Goal: Task Accomplishment & Management: Manage account settings

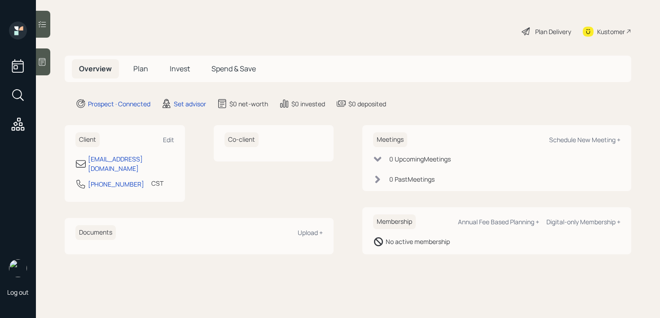
click at [45, 68] on div at bounding box center [43, 61] width 14 height 27
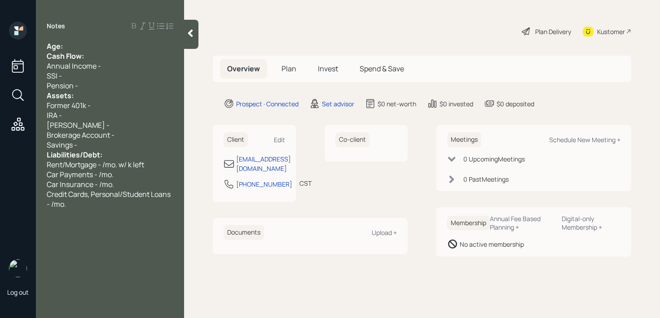
click at [78, 45] on div "Age:" at bounding box center [110, 46] width 127 height 10
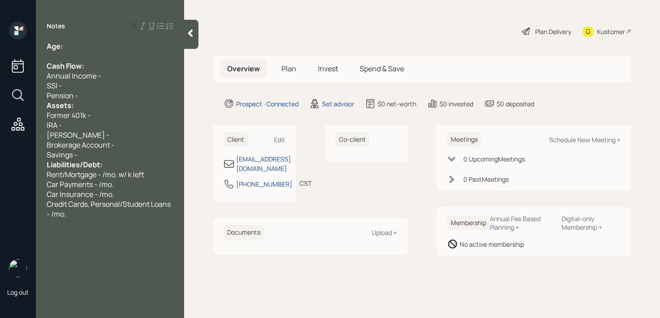
click at [88, 95] on div "Pension -" at bounding box center [110, 96] width 127 height 10
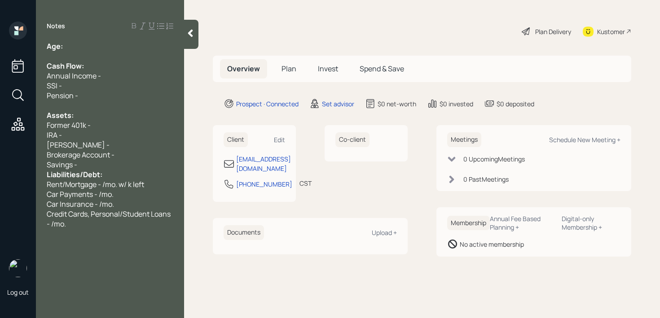
click at [95, 164] on div "Savings -" at bounding box center [110, 165] width 127 height 10
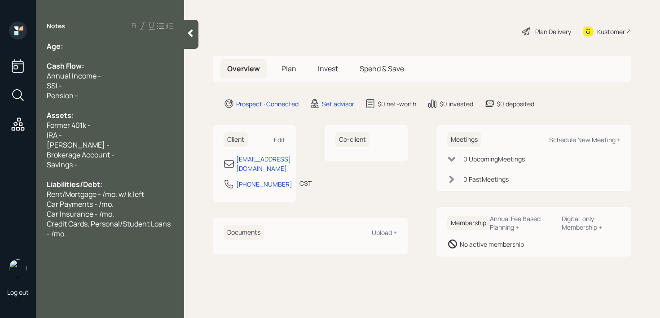
click at [103, 58] on div at bounding box center [110, 56] width 127 height 10
click at [109, 45] on div "Age:" at bounding box center [110, 46] width 127 height 10
drag, startPoint x: 75, startPoint y: 49, endPoint x: 65, endPoint y: 49, distance: 10.3
click at [65, 49] on div "Age: 74" at bounding box center [110, 46] width 127 height 10
click at [86, 57] on div at bounding box center [110, 56] width 127 height 10
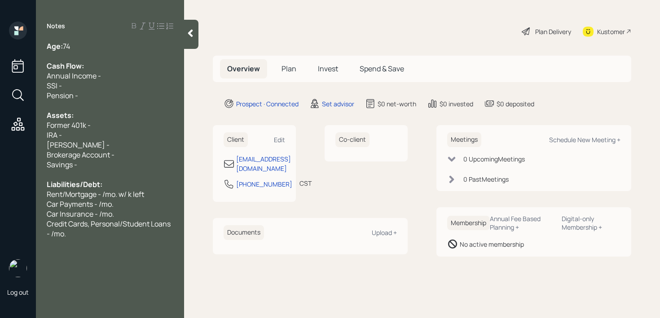
click at [612, 27] on div "Kustomer" at bounding box center [611, 31] width 28 height 9
click at [124, 163] on div "Savings -" at bounding box center [110, 165] width 127 height 10
click at [118, 140] on div "Roth IRA -" at bounding box center [110, 145] width 127 height 10
click at [104, 132] on div "IRA -" at bounding box center [110, 135] width 127 height 10
drag, startPoint x: 94, startPoint y: 149, endPoint x: 0, endPoint y: 149, distance: 94.3
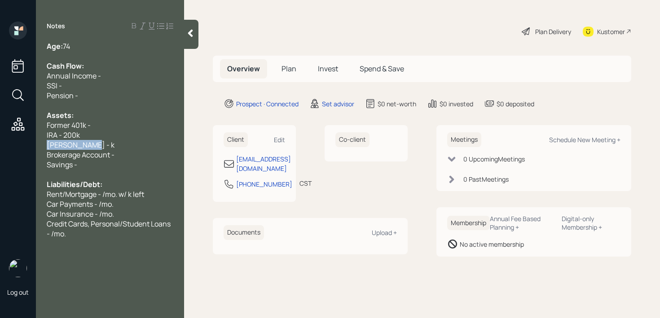
click at [0, 149] on div "Log out Notes Age: 74 Cash Flow: Annual Income - SSI - Pension - Assets: Former…" at bounding box center [330, 159] width 660 height 318
click at [108, 138] on div "IRA - 200k" at bounding box center [110, 135] width 127 height 10
drag, startPoint x: 109, startPoint y: 141, endPoint x: 12, endPoint y: 142, distance: 97.0
click at [14, 141] on div "Log out Notes Age: 74 Cash Flow: Annual Income - SSI - Pension - Assets: Former…" at bounding box center [330, 159] width 660 height 318
click at [31, 147] on div "Log out" at bounding box center [18, 159] width 36 height 318
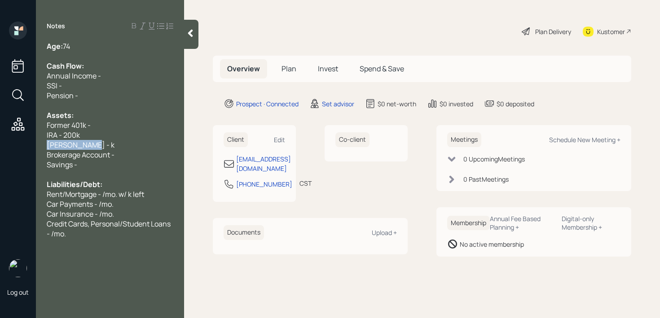
drag, startPoint x: 96, startPoint y: 148, endPoint x: 0, endPoint y: 148, distance: 96.1
click at [0, 148] on div "Log out Notes Age: 74 Cash Flow: Annual Income - SSI - Pension - Assets: Former…" at bounding box center [330, 159] width 660 height 318
click at [93, 147] on div "Roth IRA - k" at bounding box center [110, 145] width 127 height 10
click at [99, 126] on div "Former 401k -" at bounding box center [110, 125] width 127 height 10
drag, startPoint x: 88, startPoint y: 123, endPoint x: 0, endPoint y: 123, distance: 87.6
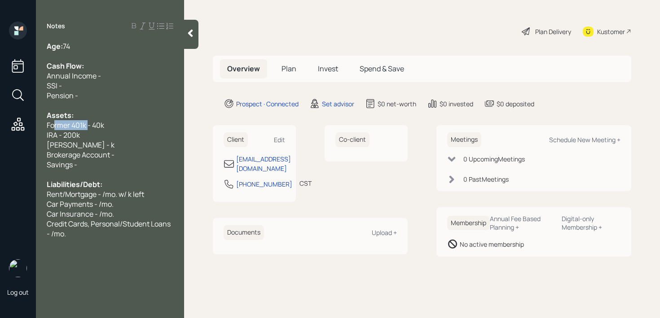
click at [0, 123] on div "Log out Notes Age: 74 Cash Flow: Annual Income - SSI - Pension - Assets: Former…" at bounding box center [330, 159] width 660 height 318
drag, startPoint x: 111, startPoint y: 125, endPoint x: 0, endPoint y: 125, distance: 111.4
click at [0, 125] on div "Log out Notes Age: 74 Cash Flow: Annual Income - SSI - Pension - Assets: Annuit…" at bounding box center [330, 159] width 660 height 318
copy span "Annuity IRA - 40k"
drag, startPoint x: 111, startPoint y: 136, endPoint x: 17, endPoint y: 136, distance: 93.9
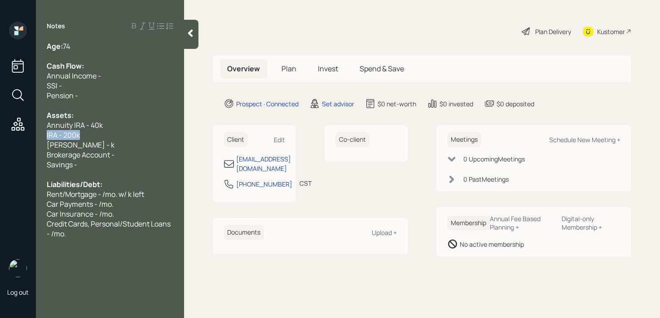
click at [17, 136] on div "Log out Notes Age: 74 Cash Flow: Annual Income - SSI - Pension - Assets: Annuit…" at bounding box center [330, 159] width 660 height 318
copy span "IRA - 200k"
click at [95, 117] on div "Assets:" at bounding box center [110, 115] width 127 height 10
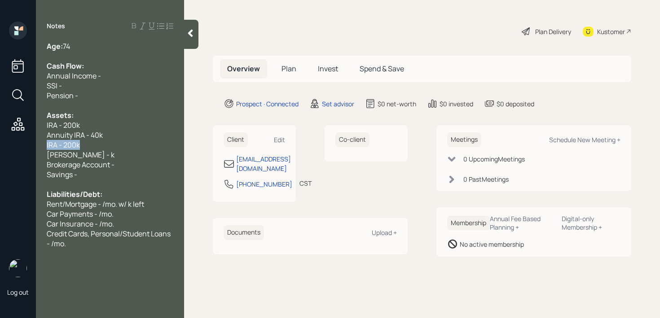
drag, startPoint x: 100, startPoint y: 146, endPoint x: 0, endPoint y: 146, distance: 99.7
click at [0, 146] on div "Log out Notes Age: 74 Cash Flow: Annual Income - SSI - Pension - Assets: IRA - …" at bounding box center [330, 159] width 660 height 318
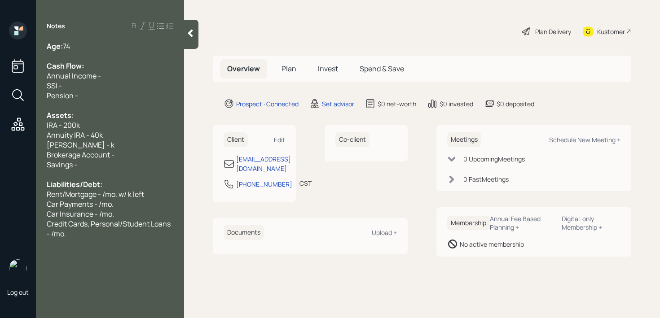
click at [126, 143] on div "Roth IRA - k" at bounding box center [110, 145] width 127 height 10
drag, startPoint x: 127, startPoint y: 144, endPoint x: 0, endPoint y: 144, distance: 127.1
click at [0, 144] on div "Log out Notes Age: 74 Cash Flow: Annual Income - SSI - Pension - Assets: IRA - …" at bounding box center [330, 159] width 660 height 318
click at [83, 163] on div "Savings -" at bounding box center [110, 165] width 127 height 10
click at [131, 162] on div "CDs - 15k" at bounding box center [110, 165] width 127 height 10
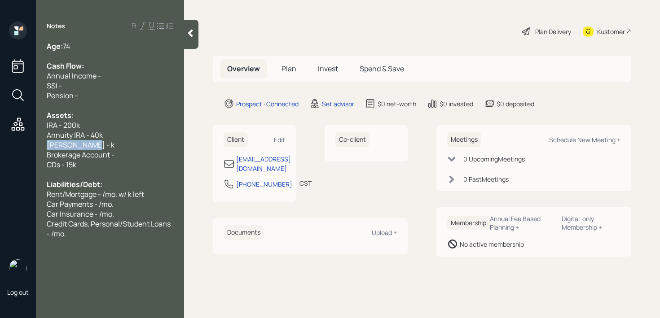
drag, startPoint x: 129, startPoint y: 149, endPoint x: 0, endPoint y: 149, distance: 129.3
click at [0, 149] on div "Log out Notes Age: 74 Cash Flow: Annual Income - SSI - Pension - Assets: IRA - …" at bounding box center [330, 159] width 660 height 318
click at [90, 129] on div "IRA - 200k" at bounding box center [110, 125] width 127 height 10
drag, startPoint x: 58, startPoint y: 128, endPoint x: 143, endPoint y: 70, distance: 103.1
click at [60, 126] on span "IRA - 200k" at bounding box center [63, 125] width 33 height 10
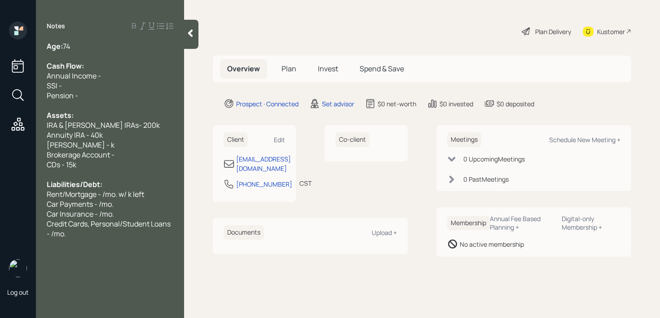
click at [57, 120] on span "IRA & Roth IRAs- 200k" at bounding box center [103, 125] width 113 height 10
click at [144, 97] on div "Pension -" at bounding box center [110, 96] width 127 height 10
click at [144, 91] on div "Pension -" at bounding box center [110, 96] width 127 height 10
click at [145, 87] on div "SSI -" at bounding box center [110, 86] width 127 height 10
click at [135, 96] on div "Pension -" at bounding box center [110, 96] width 127 height 10
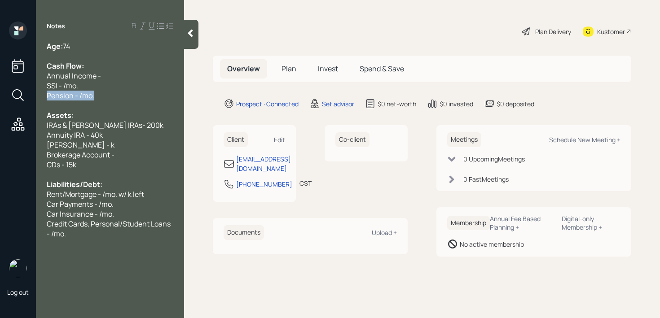
drag, startPoint x: 110, startPoint y: 97, endPoint x: 37, endPoint y: 91, distance: 73.4
click at [37, 91] on div "Age: 74 Cash Flow: Annual Income - SSI - /mo. Pension - /mo. Assets: IRAs & Rot…" at bounding box center [110, 140] width 148 height 198
click at [75, 90] on span "SSI - /mo." at bounding box center [62, 86] width 31 height 10
click at [79, 98] on span "Pension - /mo." at bounding box center [71, 96] width 48 height 10
drag, startPoint x: 75, startPoint y: 87, endPoint x: 0, endPoint y: 87, distance: 75.4
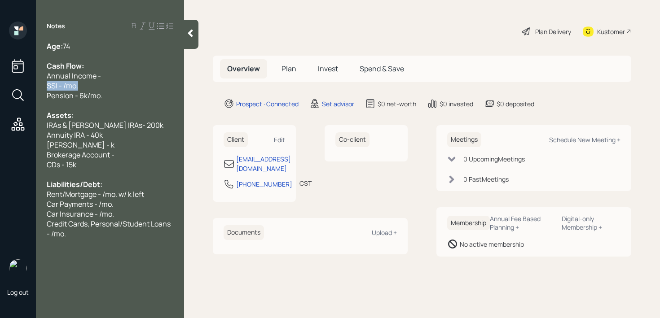
click at [0, 87] on div "Log out Notes Age: 74 Cash Flow: Annual Income - SSI - /mo. Pension - 6k/mo. As…" at bounding box center [330, 159] width 660 height 318
click at [65, 91] on span "Pension - 6k/mo." at bounding box center [75, 96] width 56 height 10
click at [46, 91] on div "Age: 74 Cash Flow: Annual Income - SSI - /mo. Pension - 6k/mo. Assets: IRAs & R…" at bounding box center [110, 140] width 148 height 198
click at [50, 88] on span "SSI - /mo." at bounding box center [62, 86] width 31 height 10
click at [100, 86] on span "Household SSI - /mo." at bounding box center [81, 86] width 68 height 10
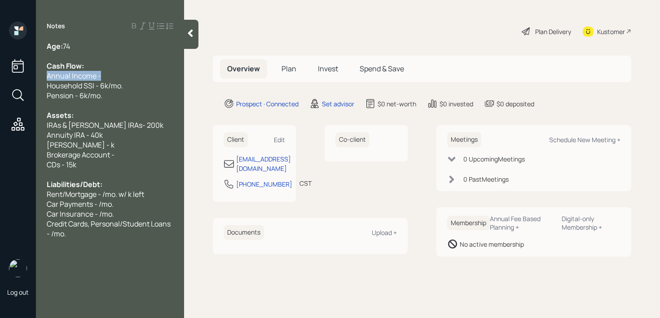
drag, startPoint x: 118, startPoint y: 78, endPoint x: 22, endPoint y: 71, distance: 95.9
click at [22, 71] on div "Log out Notes Age: 74 Cash Flow: Annual Income - Household SSI - 6k/mo. Pension…" at bounding box center [330, 159] width 660 height 318
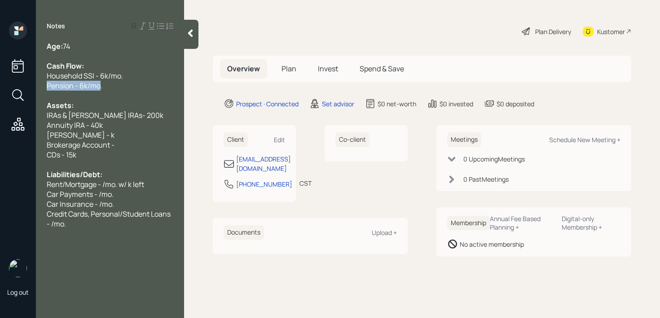
drag, startPoint x: 100, startPoint y: 88, endPoint x: 0, endPoint y: 88, distance: 100.1
click at [0, 88] on div "Log out Notes Age: 74 Cash Flow: Household SSI - 6k/mo. Pension - 6k/mo. Assets…" at bounding box center [330, 159] width 660 height 318
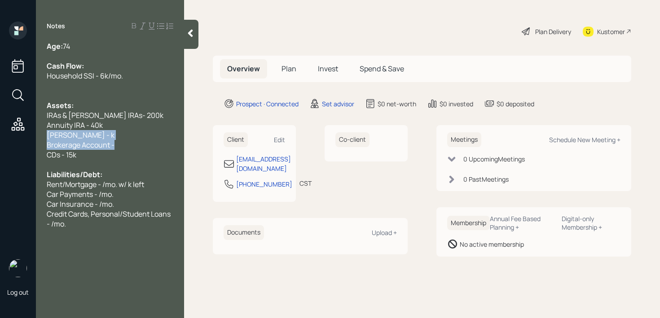
drag, startPoint x: 130, startPoint y: 143, endPoint x: 31, endPoint y: 134, distance: 100.1
click at [31, 135] on div "Log out Notes Age: 74 Cash Flow: Household SSI - 6k/mo. Assets: IRAs & Roth IRA…" at bounding box center [330, 159] width 660 height 318
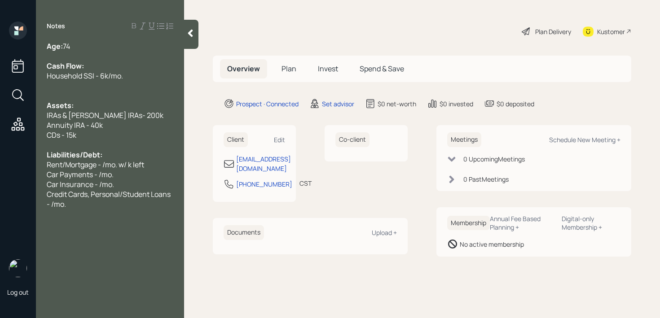
click at [88, 43] on div "Age: 74" at bounding box center [110, 46] width 127 height 10
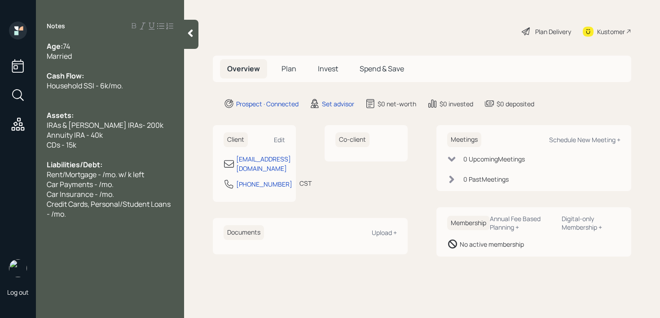
click at [50, 47] on span "Age:" at bounding box center [55, 46] width 16 height 10
click at [94, 59] on div "Married" at bounding box center [110, 56] width 127 height 10
click at [97, 47] on div "Age: 74" at bounding box center [110, 46] width 127 height 10
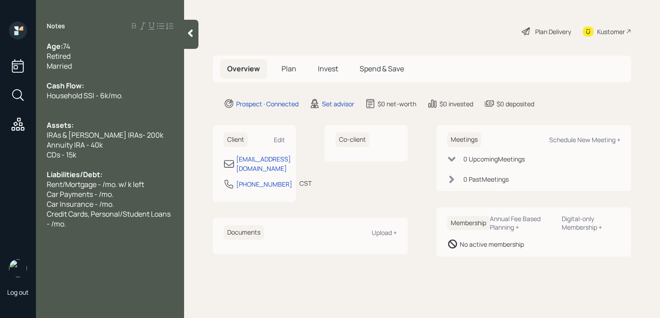
click at [112, 135] on span "IRAs & Roth IRAs- 200k" at bounding box center [105, 135] width 117 height 10
click at [121, 112] on div at bounding box center [110, 115] width 127 height 10
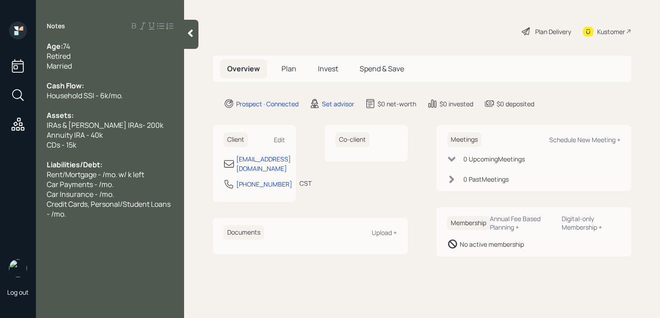
click at [110, 168] on div "Liabilities/Debt:" at bounding box center [110, 165] width 127 height 10
click at [93, 199] on span "Credit Cards, Personal/Student Loans - /mo." at bounding box center [109, 209] width 125 height 20
click at [93, 214] on div "Credit Cards, Personal/Student Loans - /mo." at bounding box center [110, 209] width 127 height 20
drag, startPoint x: 67, startPoint y: 176, endPoint x: 12, endPoint y: 176, distance: 55.2
click at [33, 176] on div "Log out Notes Age: 74 Retired Married Cash Flow: Household SSI - 6k/mo. Assets:…" at bounding box center [330, 159] width 660 height 318
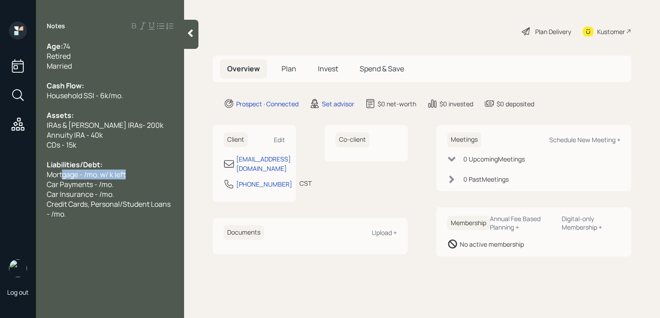
drag, startPoint x: 136, startPoint y: 176, endPoint x: 0, endPoint y: 176, distance: 135.6
click at [0, 176] on div "Log out Notes Age: 74 Retired Married Cash Flow: Household SSI - 6k/mo. Assets:…" at bounding box center [330, 159] width 660 height 318
click at [84, 219] on div "Credit Cards, Personal/Student Loans - /mo." at bounding box center [110, 209] width 127 height 20
click at [101, 181] on span "Car Payments - /mo." at bounding box center [80, 185] width 67 height 10
click at [107, 176] on div "Property" at bounding box center [110, 175] width 127 height 10
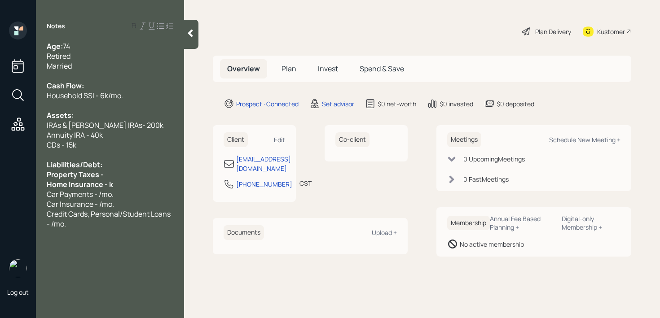
click at [117, 174] on div "Property Taxes -" at bounding box center [110, 175] width 127 height 10
drag, startPoint x: 112, startPoint y: 185, endPoint x: 38, endPoint y: 179, distance: 74.8
click at [38, 179] on div "Age: 74 Retired Married Cash Flow: Household SSI - 6k/mo. Assets: IRAs & Roth I…" at bounding box center [110, 135] width 148 height 188
click at [108, 185] on span "Home Insurance - k" at bounding box center [79, 185] width 64 height 10
click at [58, 210] on span "Credit Cards, Personal/Student Loans - /mo." at bounding box center [109, 219] width 125 height 20
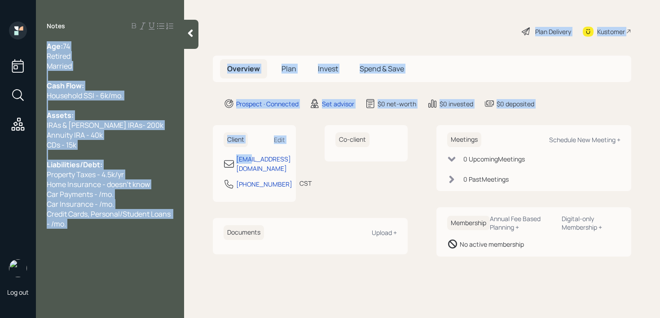
drag, startPoint x: 173, startPoint y: 156, endPoint x: 61, endPoint y: 169, distance: 113.0
click at [61, 169] on div "Log out Notes Age: 74 Retired Married Cash Flow: Household SSI - 6k/mo. Assets:…" at bounding box center [330, 159] width 660 height 318
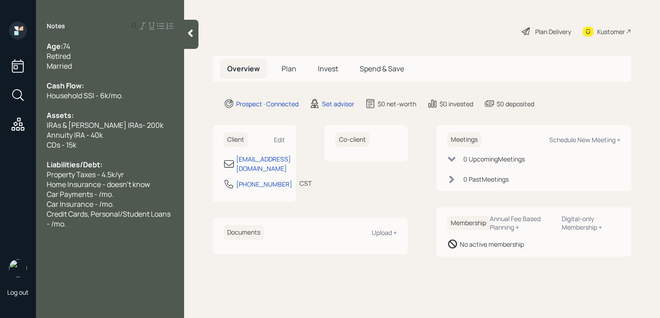
click at [79, 175] on span "Property Taxes - 4.5k/yr" at bounding box center [85, 175] width 77 height 10
drag, startPoint x: 125, startPoint y: 191, endPoint x: 0, endPoint y: 191, distance: 124.8
click at [0, 191] on div "Log out Notes Age: 74 Retired Married Cash Flow: Household SSI - 6k/mo. Assets:…" at bounding box center [330, 159] width 660 height 318
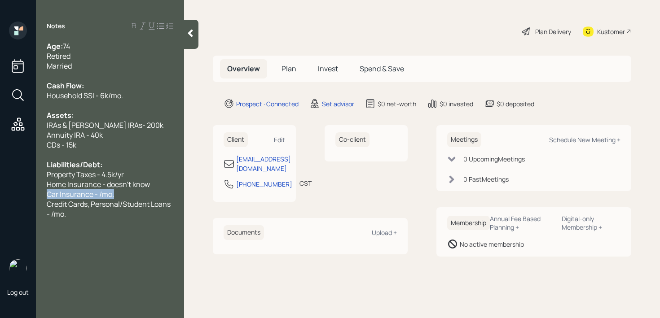
drag, startPoint x: 131, startPoint y: 197, endPoint x: 0, endPoint y: 197, distance: 130.7
click at [0, 197] on div "Log out Notes Age: 74 Retired Married Cash Flow: Household SSI - 6k/mo. Assets:…" at bounding box center [330, 159] width 660 height 318
click at [106, 212] on div "Notes Age: 74 Retired Married Cash Flow: Household SSI - 6k/mo. Assets: IRAs & …" at bounding box center [110, 165] width 148 height 286
drag, startPoint x: 109, startPoint y: 206, endPoint x: 44, endPoint y: 198, distance: 66.1
click at [44, 198] on div "Age: 74 Retired Married Cash Flow: Household SSI - 6k/mo. Assets: IRAs & Roth I…" at bounding box center [110, 125] width 148 height 168
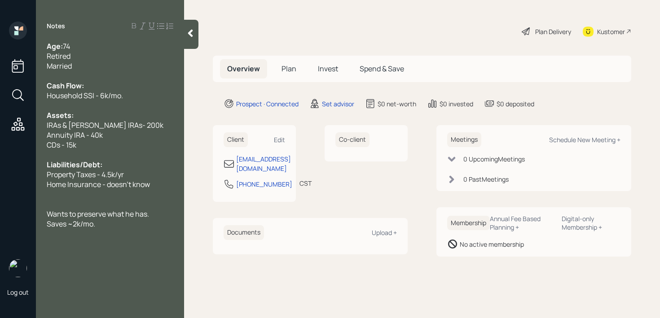
click at [119, 140] on div "CDs - 15k" at bounding box center [110, 145] width 127 height 10
click at [119, 138] on div "Annuity IRA - 40k" at bounding box center [110, 135] width 127 height 10
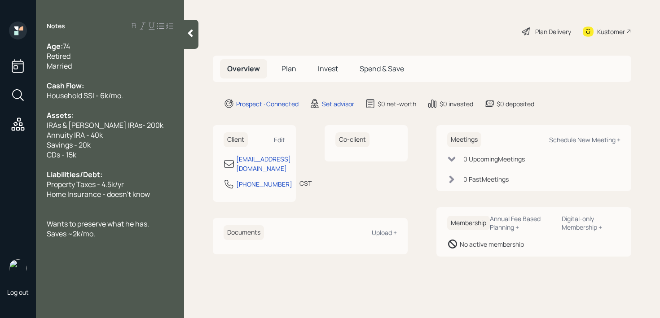
click at [106, 157] on div "CDs - 15k" at bounding box center [110, 155] width 127 height 10
click at [113, 139] on div "Annuity IRA - 40k" at bounding box center [110, 135] width 127 height 10
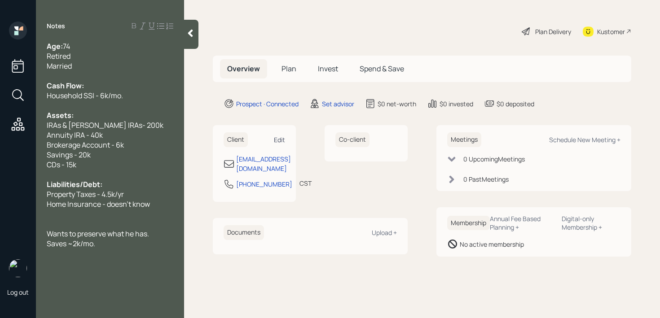
click at [285, 142] on div "Edit" at bounding box center [279, 140] width 11 height 9
select select "America/Chicago"
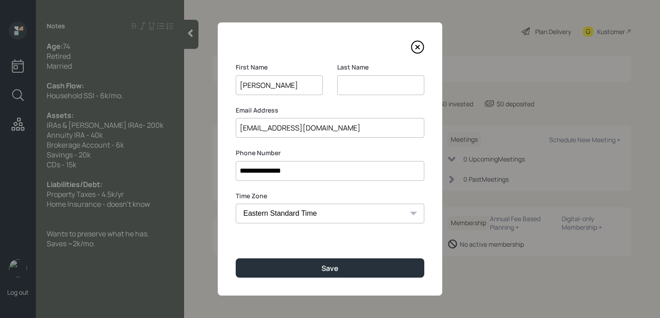
type input "Thomas"
drag, startPoint x: 380, startPoint y: 87, endPoint x: 380, endPoint y: 108, distance: 21.6
click at [380, 87] on input at bounding box center [380, 85] width 87 height 20
type input "Tomsin"
type input "Siniawski"
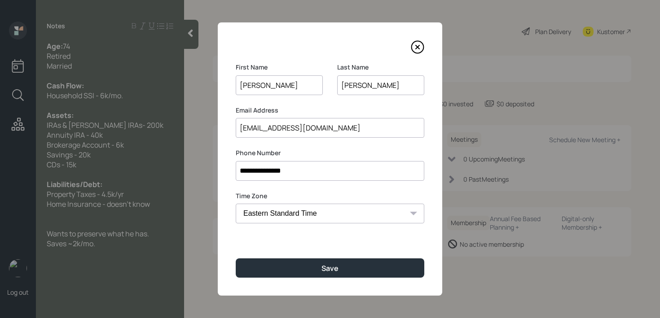
drag, startPoint x: 305, startPoint y: 159, endPoint x: 291, endPoint y: 159, distance: 13.9
click at [291, 159] on div "**********" at bounding box center [330, 165] width 189 height 32
drag, startPoint x: 295, startPoint y: 171, endPoint x: 152, endPoint y: 171, distance: 143.7
click at [152, 171] on div "**********" at bounding box center [330, 159] width 660 height 318
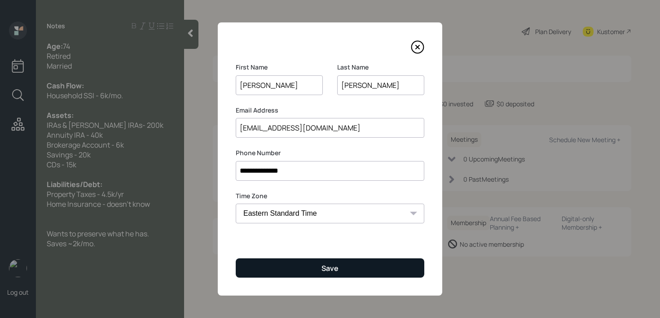
type input "**********"
click at [330, 261] on button "Save" at bounding box center [330, 268] width 189 height 19
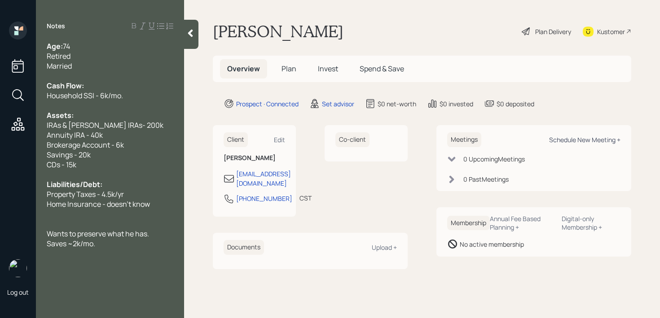
click at [603, 143] on div "Schedule New Meeting +" at bounding box center [584, 140] width 71 height 9
select select "round-robin"
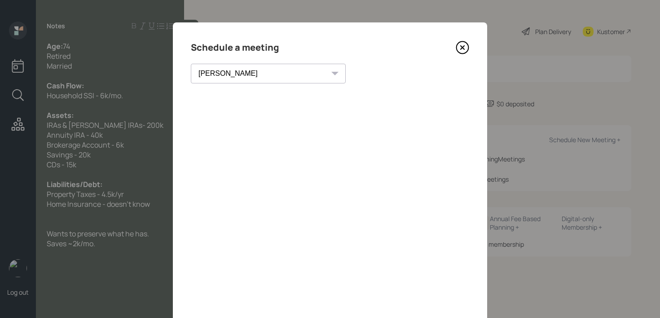
click at [460, 49] on icon at bounding box center [462, 47] width 13 height 13
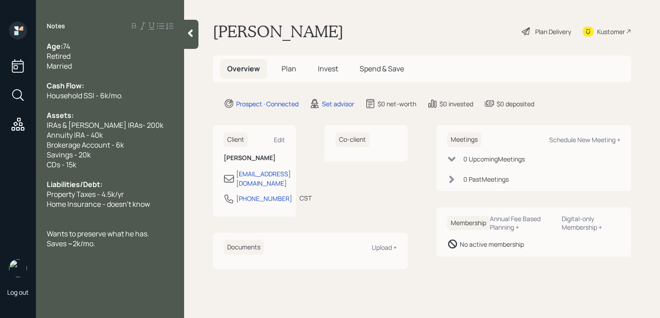
click at [608, 30] on div "Kustomer" at bounding box center [611, 31] width 28 height 9
click at [133, 224] on div at bounding box center [110, 224] width 127 height 10
click at [129, 232] on div "Saves ~2k/mo." at bounding box center [110, 234] width 127 height 10
click at [149, 227] on span "Wants to preserve what he has." at bounding box center [98, 224] width 102 height 10
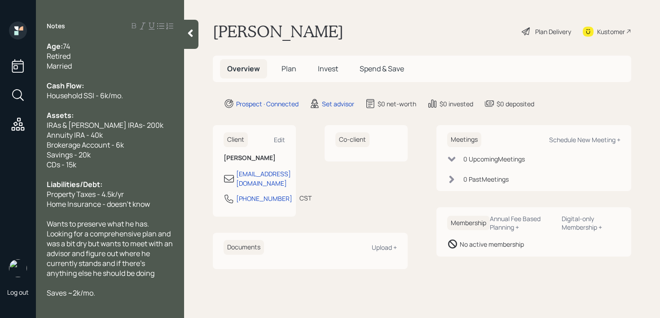
click at [164, 272] on div "Wants to preserve what he has. Looking for a comprehensive plan and was a bit d…" at bounding box center [110, 248] width 127 height 59
click at [193, 37] on icon at bounding box center [190, 33] width 9 height 9
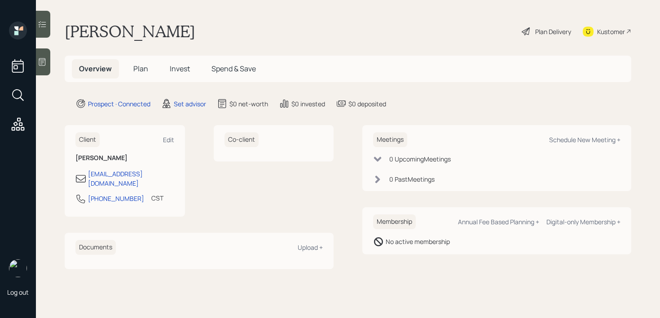
click at [279, 37] on div "Thomas Siniawski Plan Delivery Kustomer" at bounding box center [348, 32] width 567 height 20
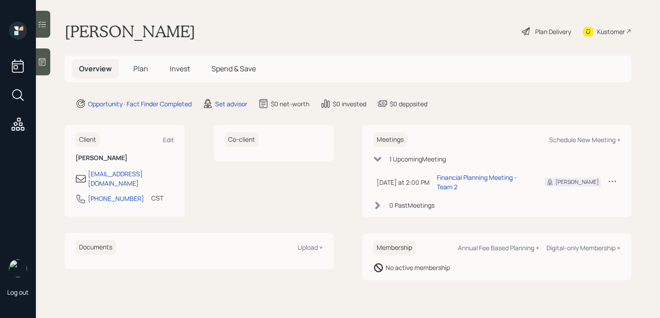
click at [44, 62] on icon at bounding box center [42, 62] width 7 height 8
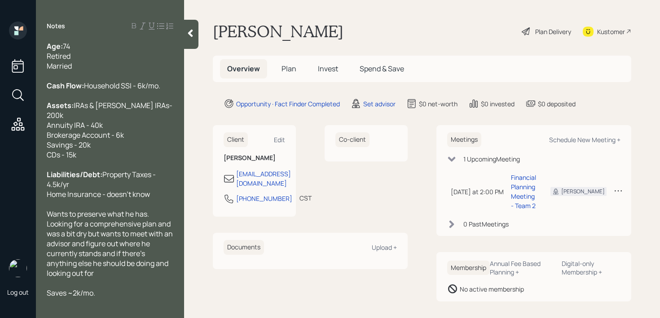
click at [49, 45] on span "Age:" at bounding box center [55, 46] width 16 height 10
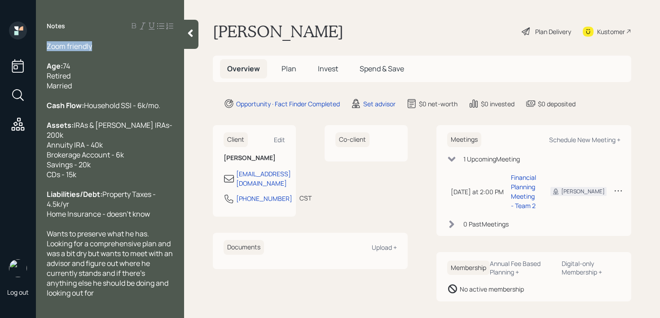
drag, startPoint x: 103, startPoint y: 44, endPoint x: 0, endPoint y: 44, distance: 102.8
click at [0, 44] on div "Log out Notes Zoom friendly Age: [DEMOGRAPHIC_DATA] Retired Married Cash Flow: …" at bounding box center [330, 159] width 660 height 318
copy span "Zoom friendly"
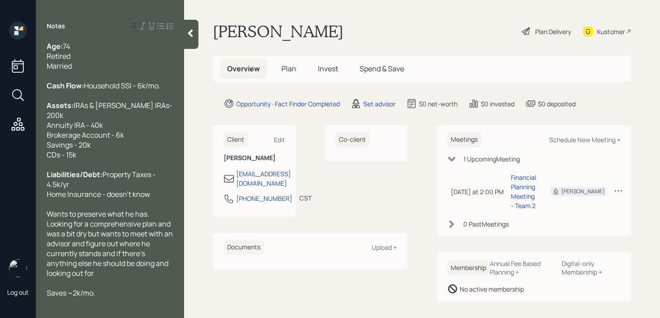
click at [109, 44] on div "Age: [DEMOGRAPHIC_DATA] Retired Married" at bounding box center [110, 56] width 127 height 30
